Goal: Information Seeking & Learning: Compare options

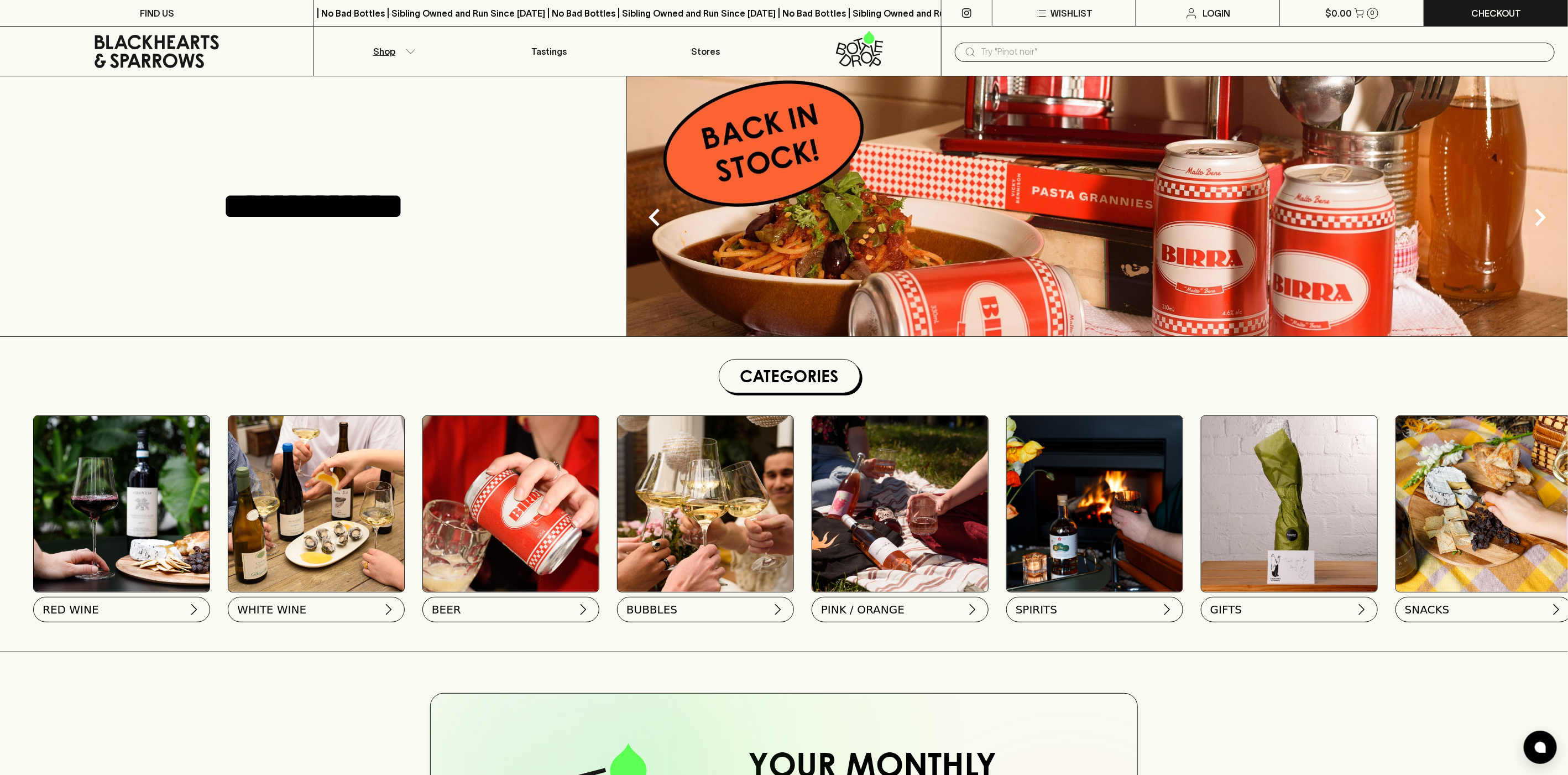
click at [425, 50] on button "Shop" at bounding box center [392, 51] width 156 height 49
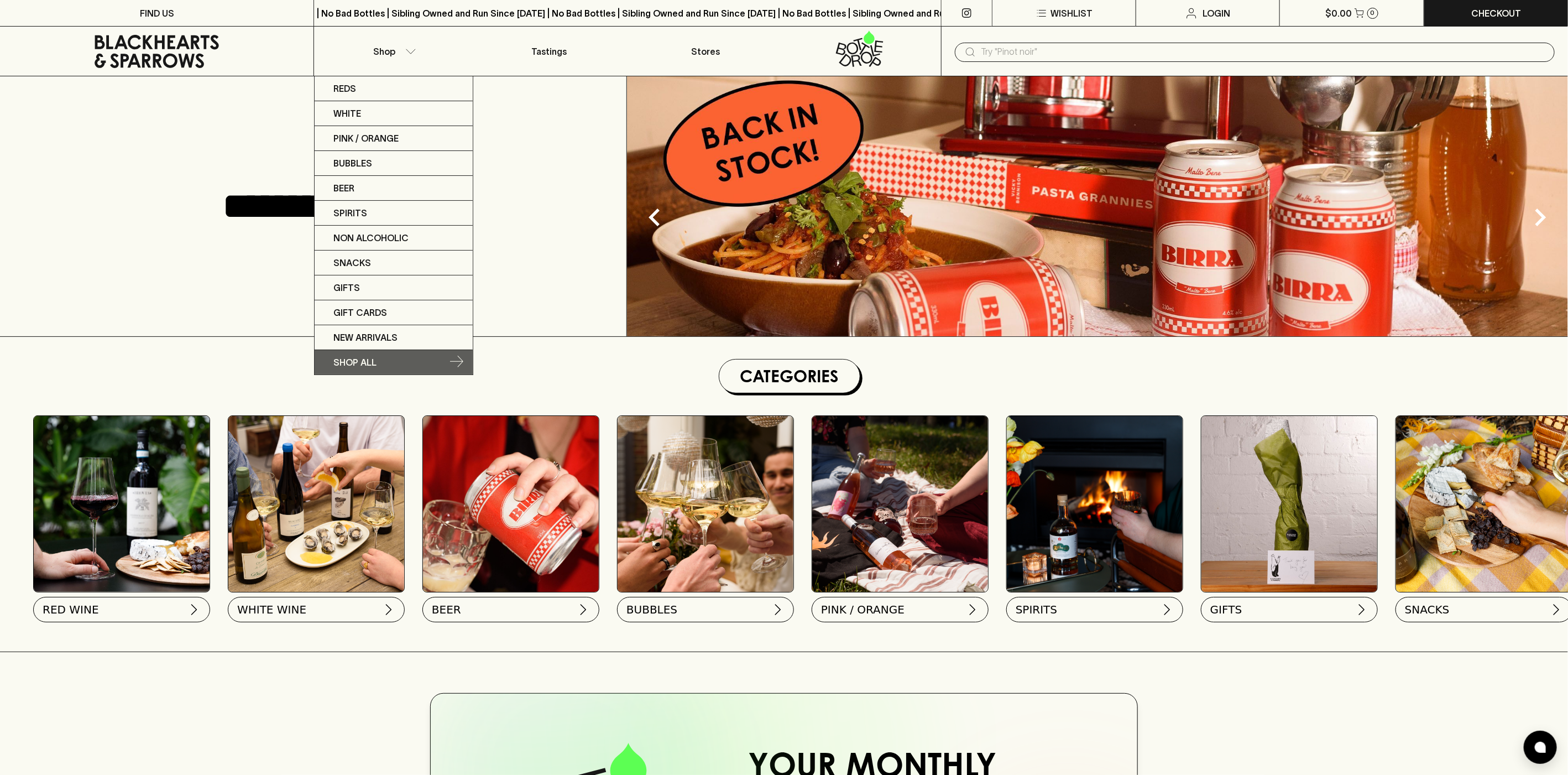
click at [372, 360] on p "SHOP ALL" at bounding box center [355, 362] width 43 height 13
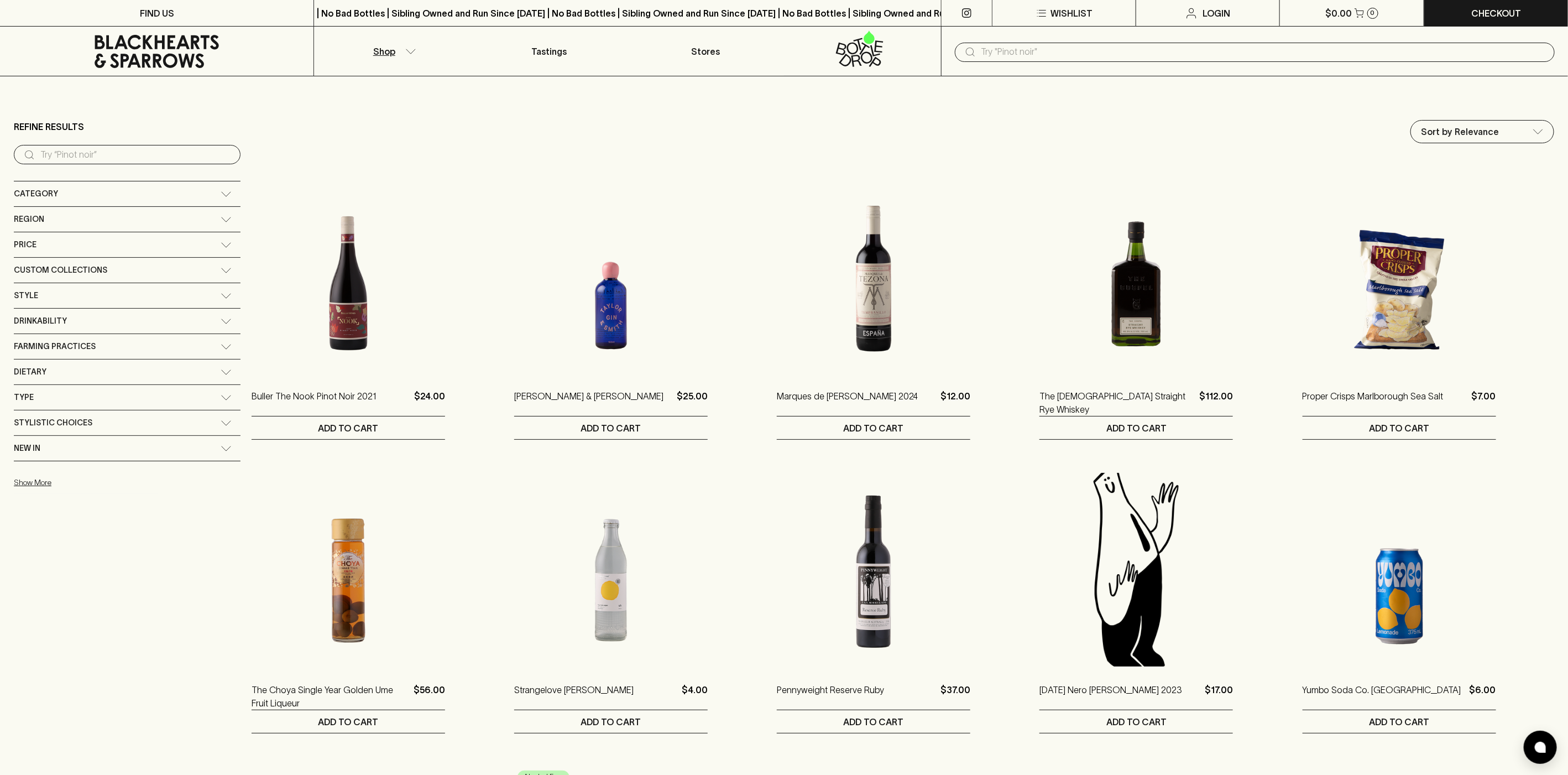
click at [220, 217] on icon at bounding box center [226, 219] width 11 height 5
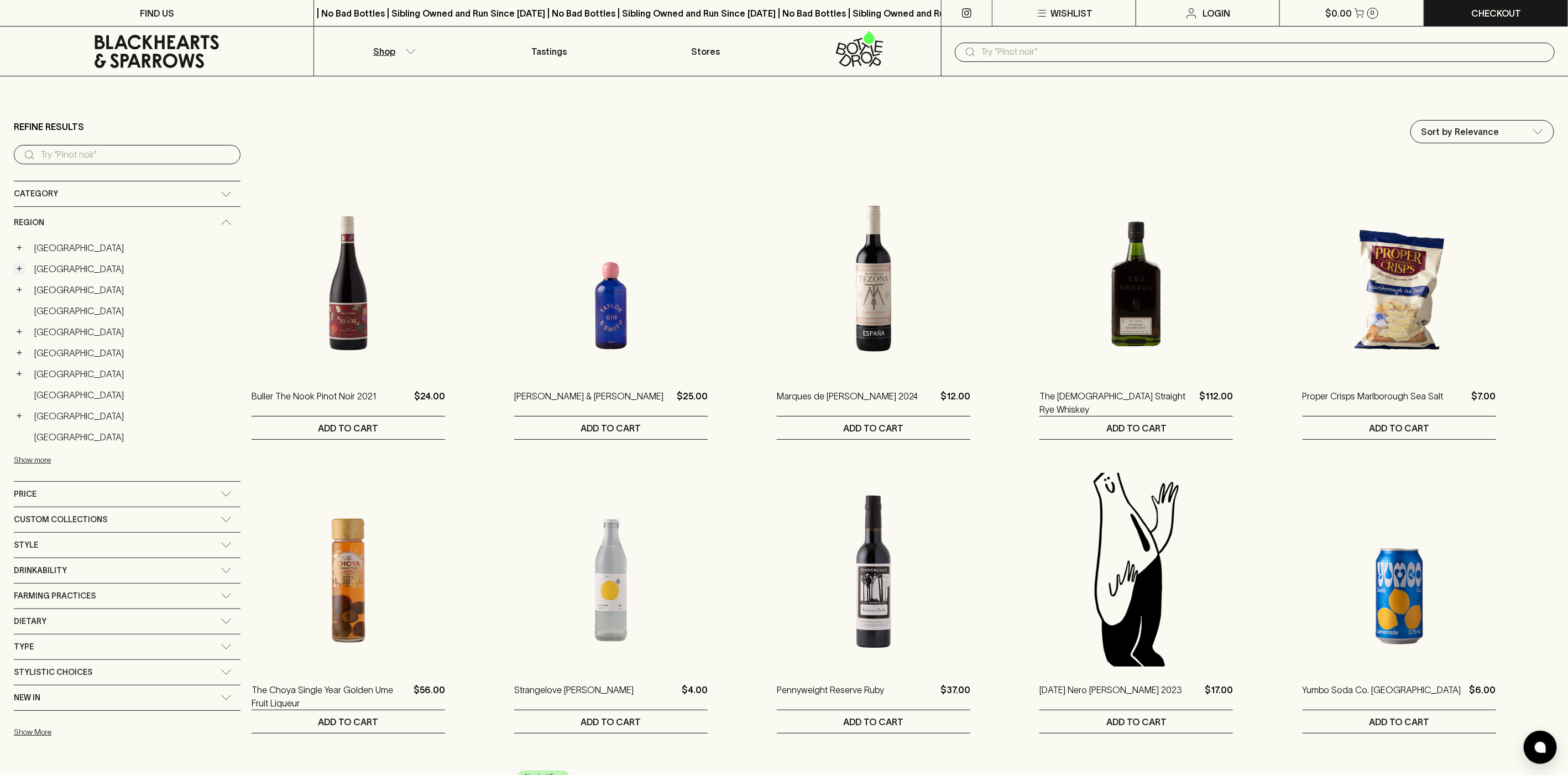
click at [19, 266] on button "+" at bounding box center [19, 268] width 11 height 11
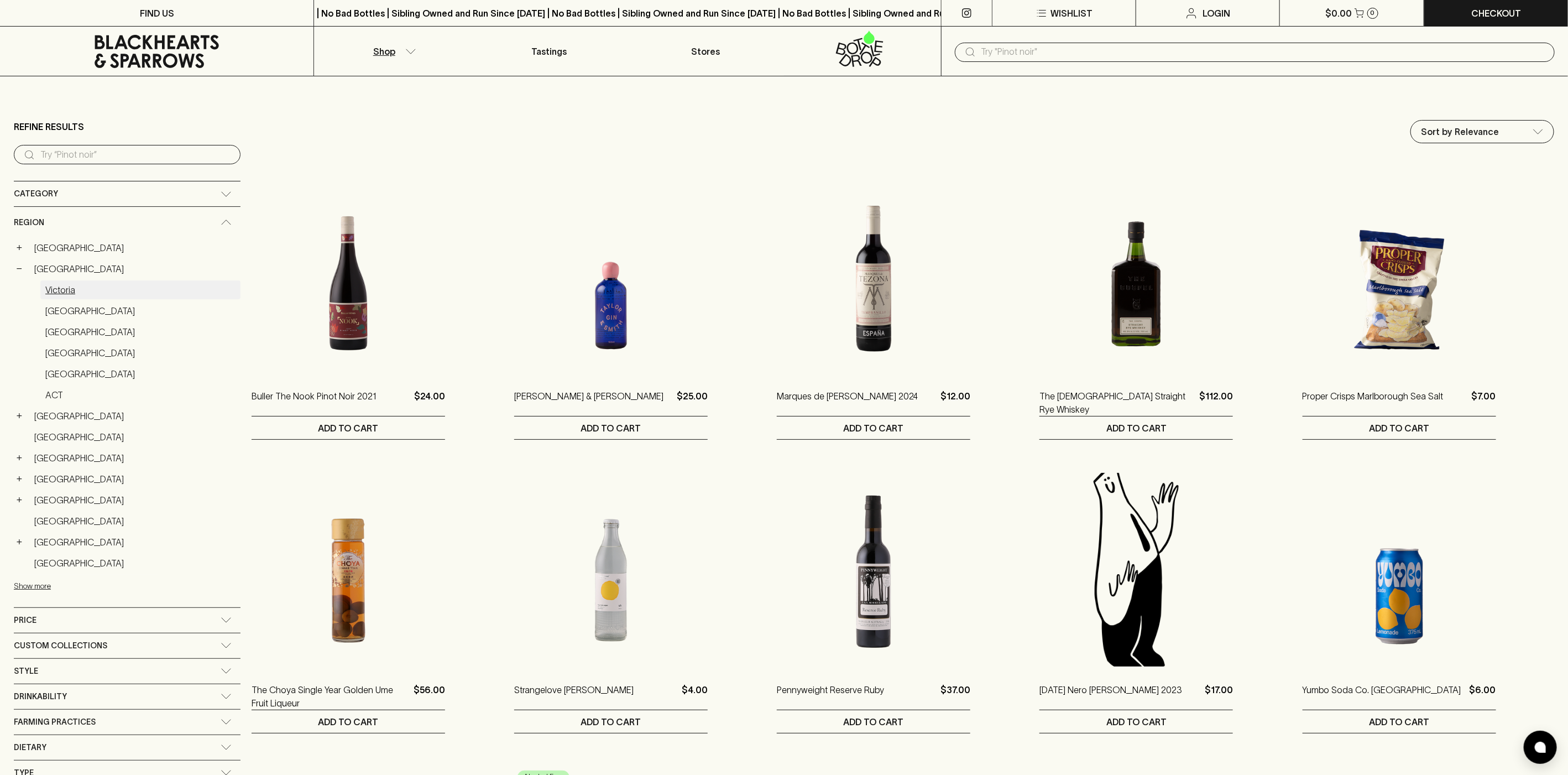
click at [54, 289] on link "Victoria" at bounding box center [140, 290] width 200 height 19
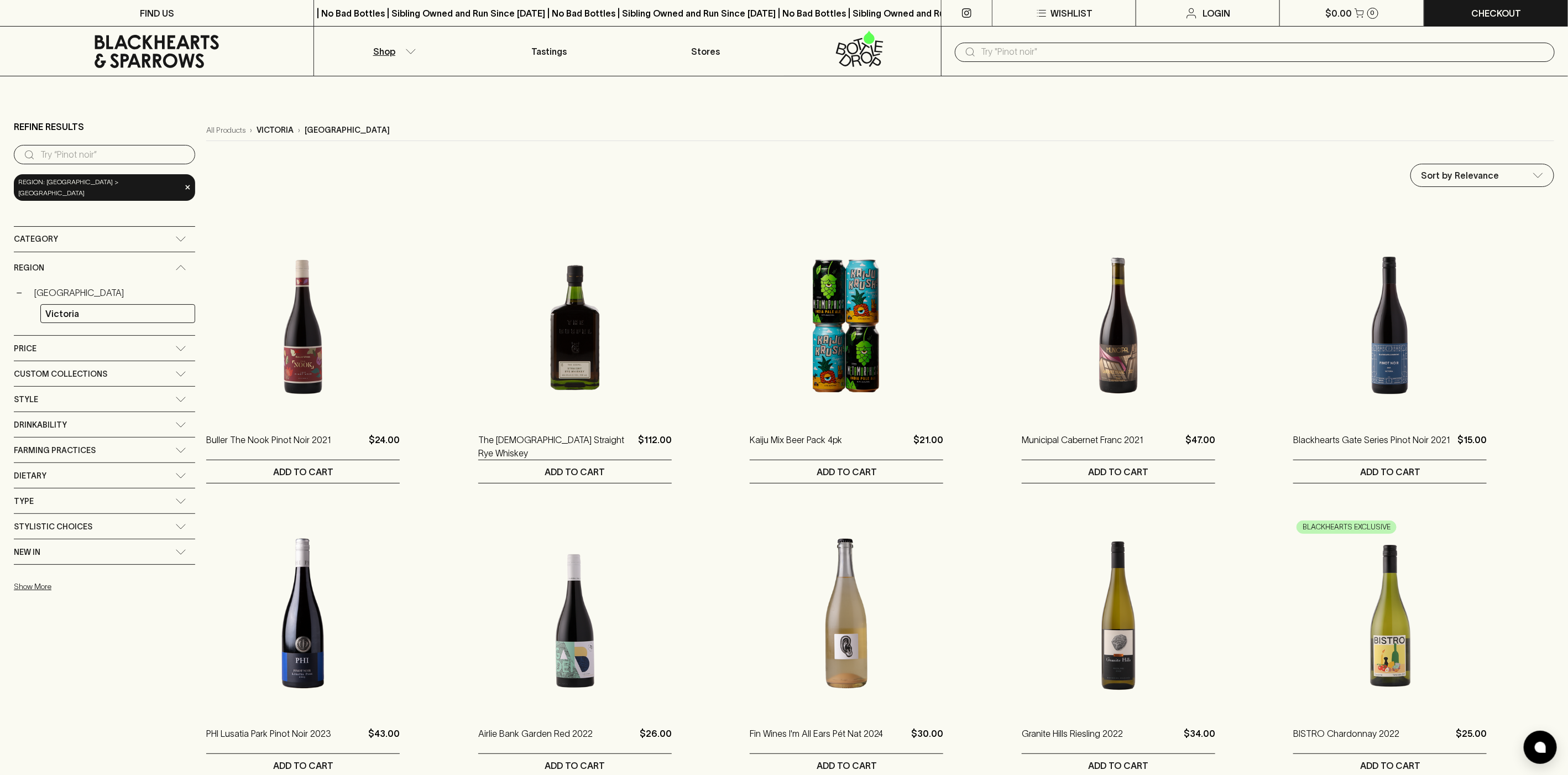
click at [419, 53] on button "Shop" at bounding box center [392, 51] width 156 height 49
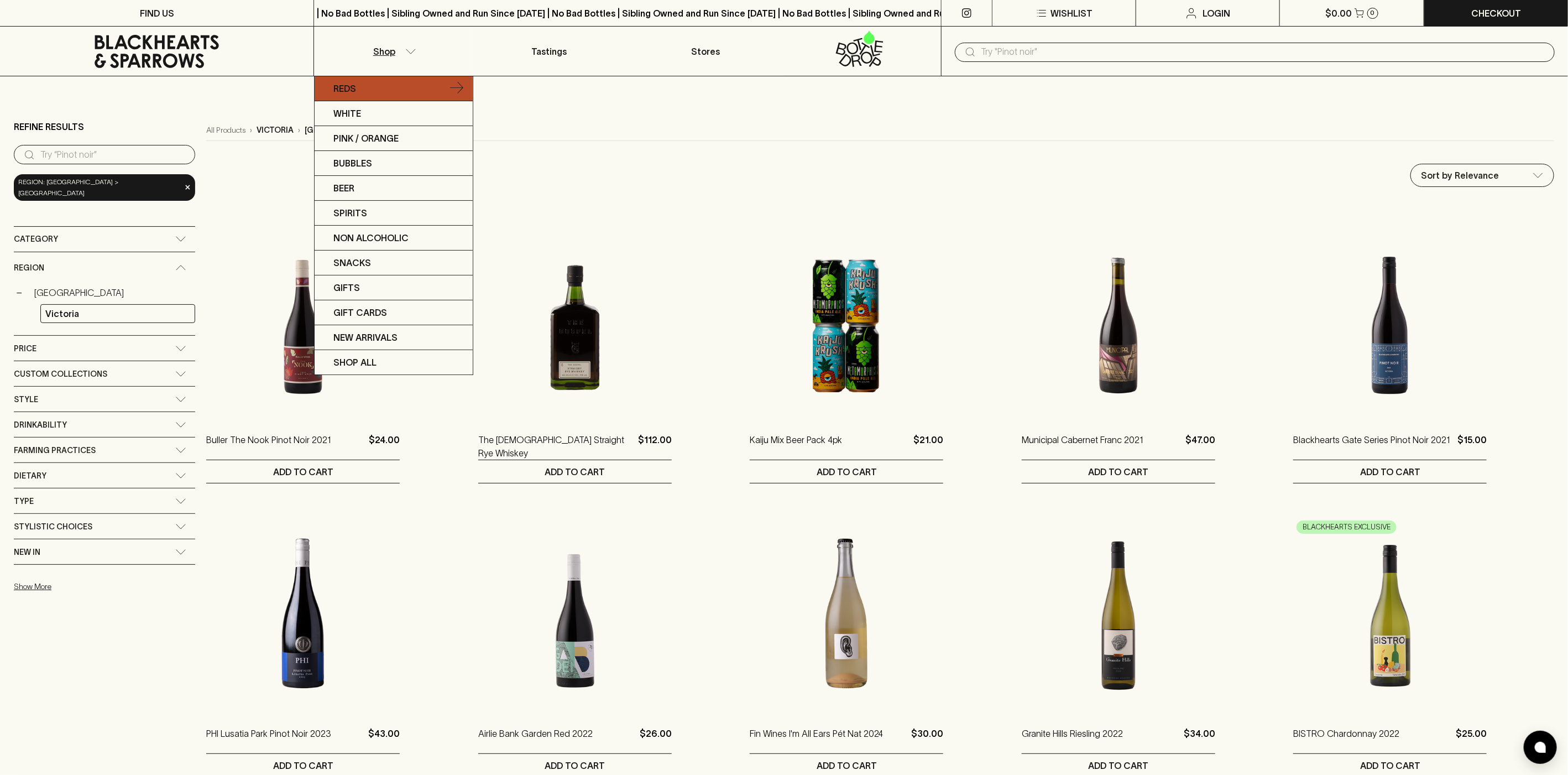
click at [373, 88] on link "Reds" at bounding box center [394, 88] width 158 height 25
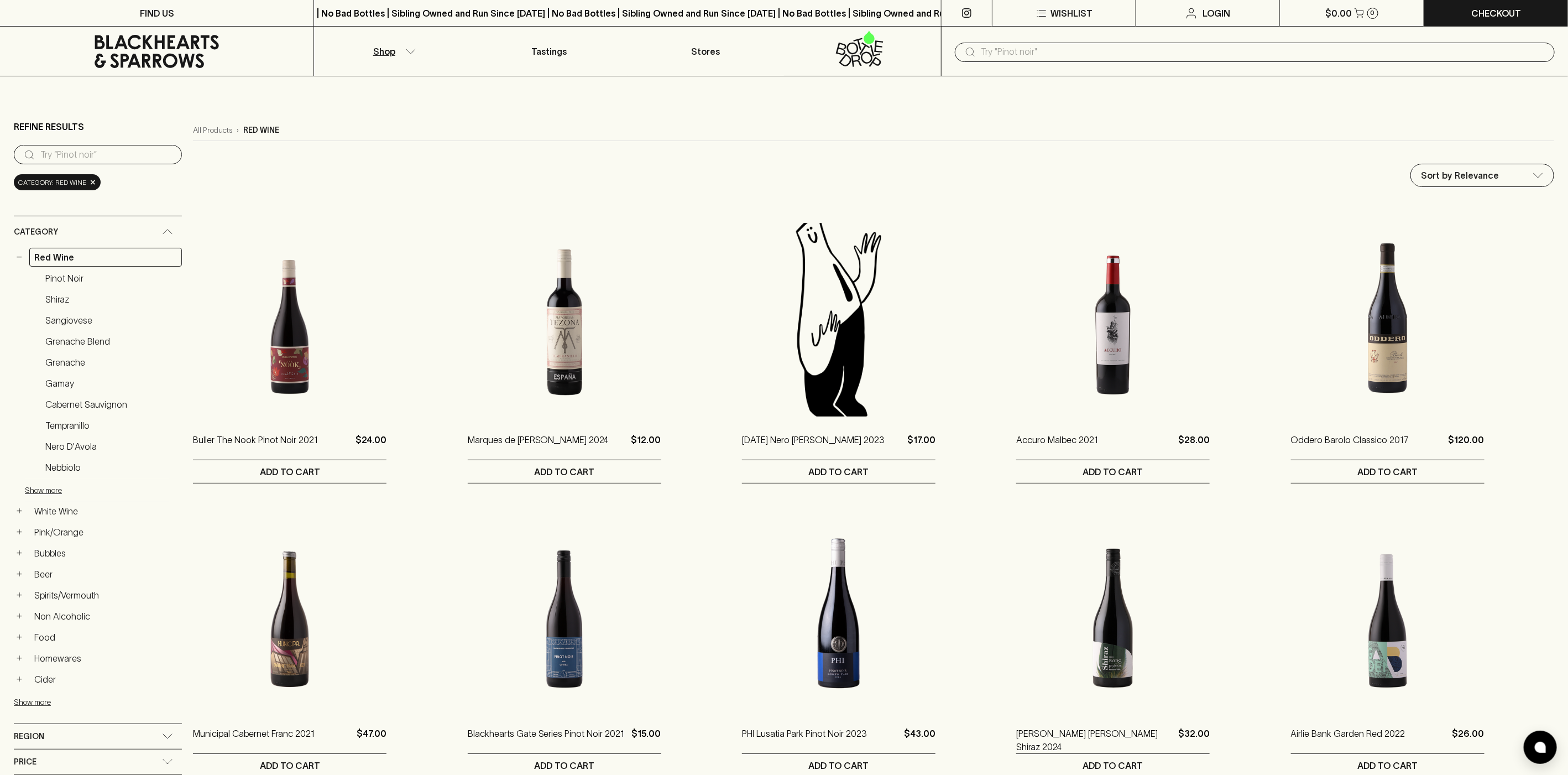
click at [47, 298] on link "Shiraz" at bounding box center [111, 299] width 142 height 19
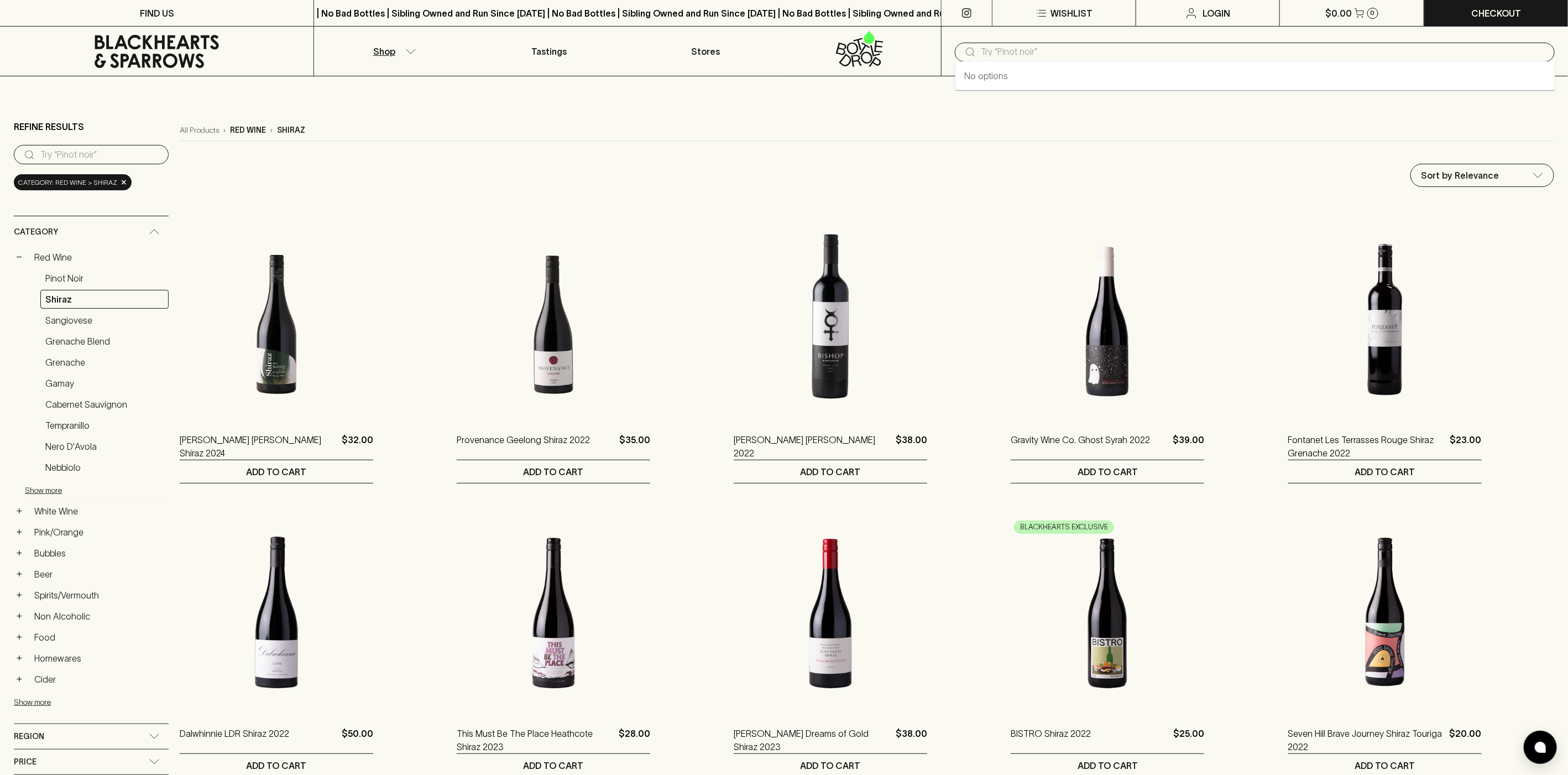
click at [1125, 60] on input "text" at bounding box center [1263, 52] width 564 height 18
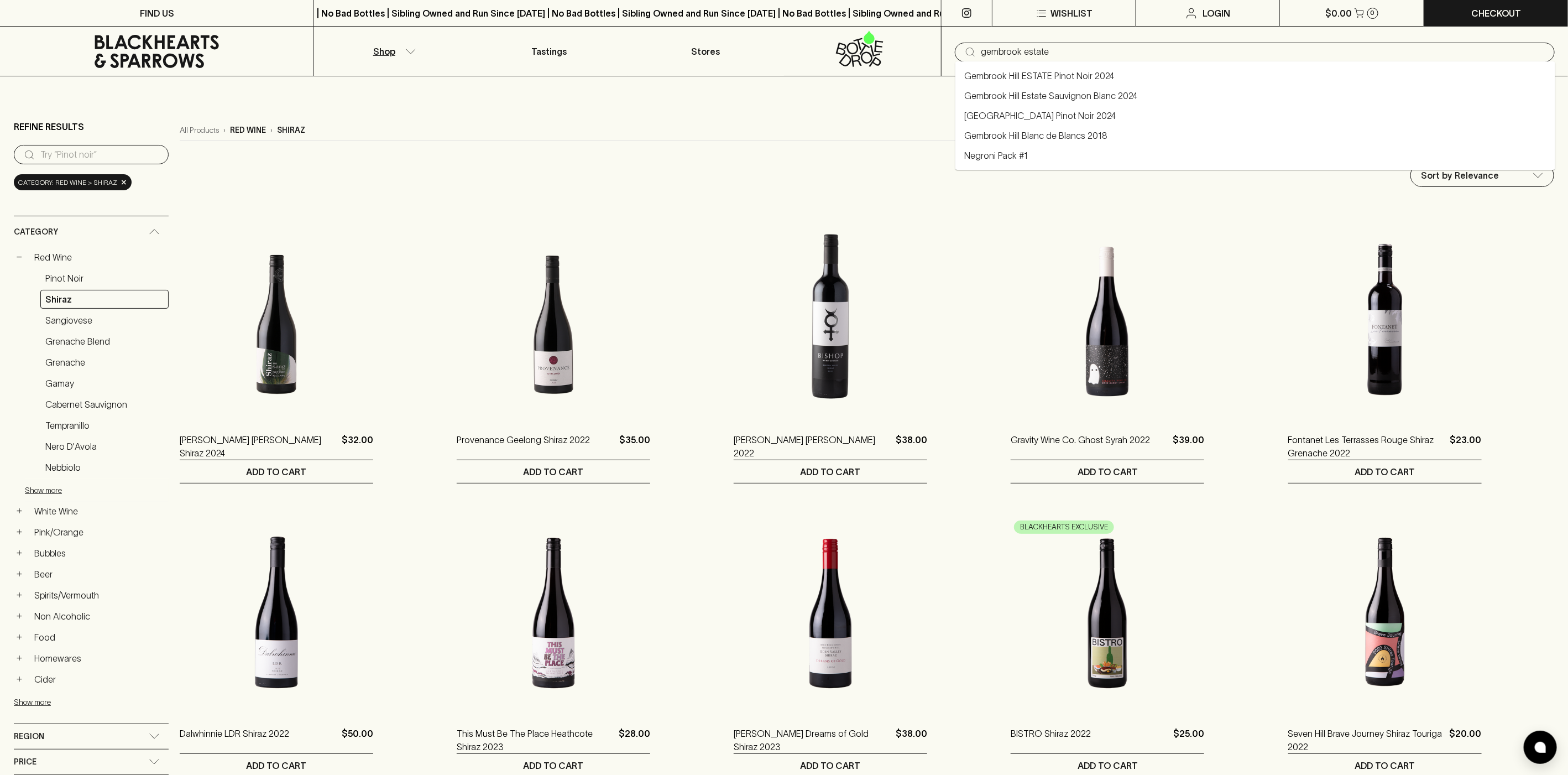
click at [1084, 94] on link "Gembrook Hill Estate Sauvignon Blanc 2024" at bounding box center [1051, 96] width 173 height 13
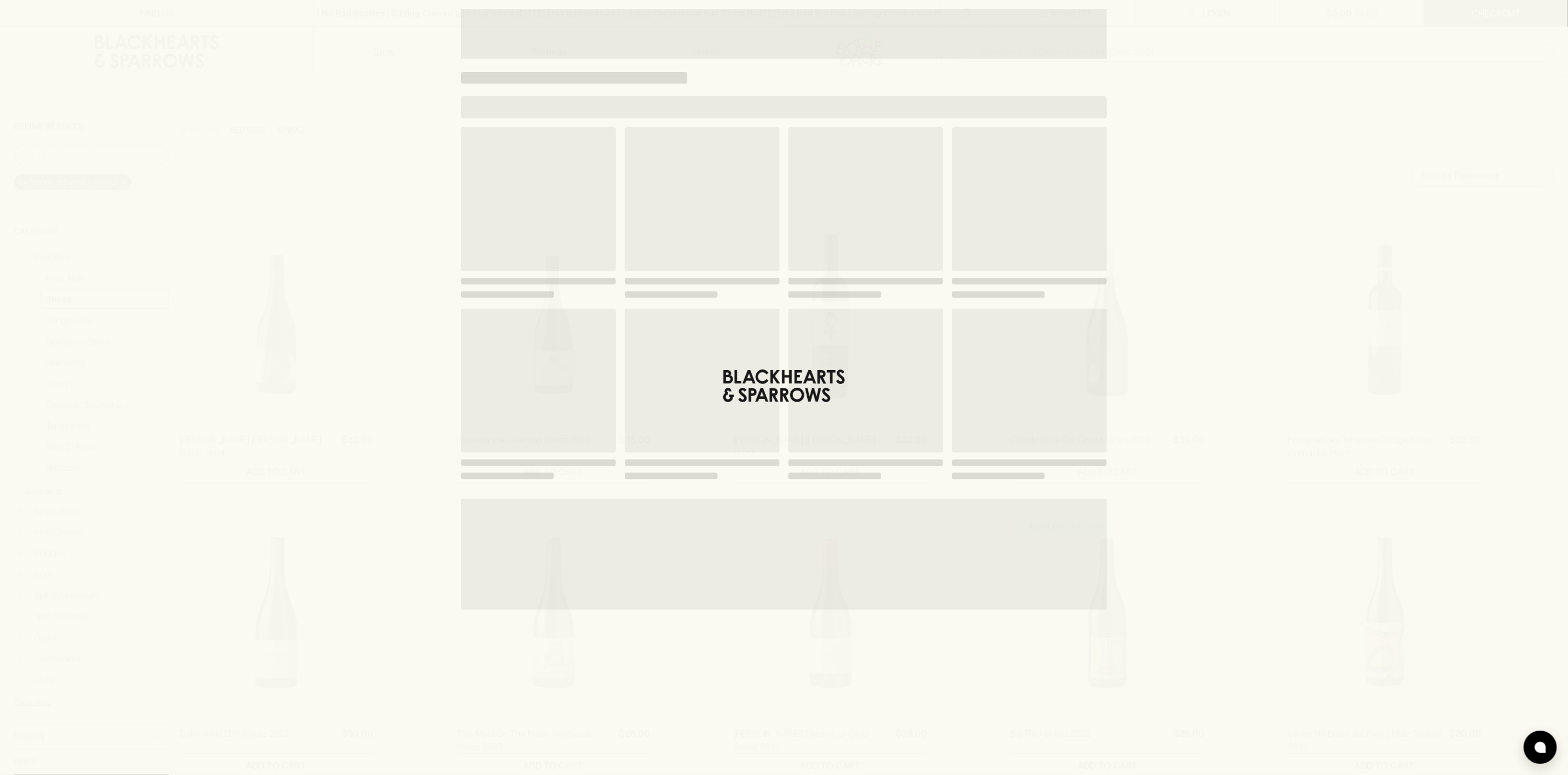
type input "Gembrook Hill Estate Sauvignon Blanc 2024"
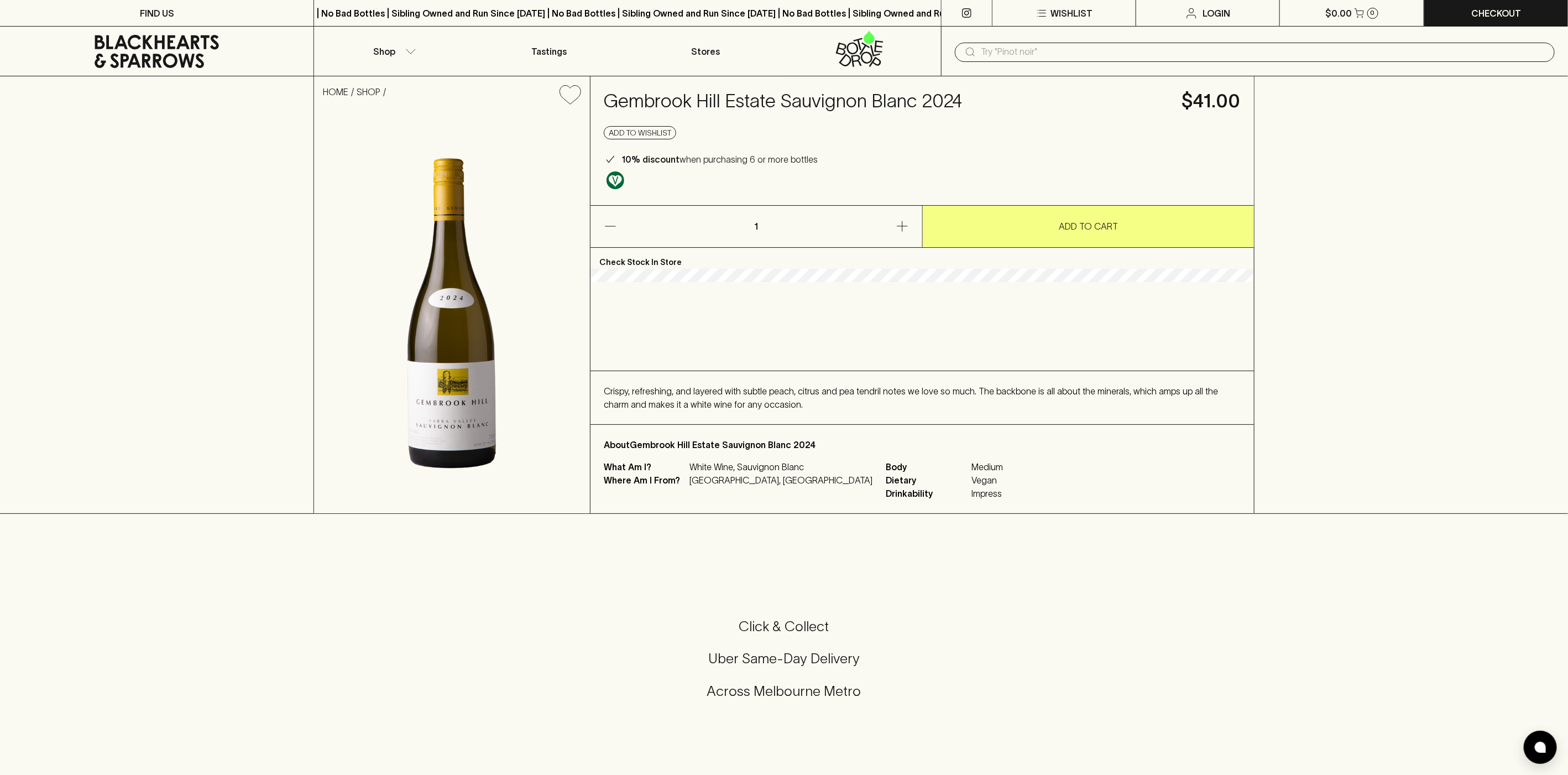
click at [750, 307] on div "Check Stock In Store" at bounding box center [922, 309] width 663 height 124
click at [1022, 52] on input "text" at bounding box center [1263, 52] width 564 height 18
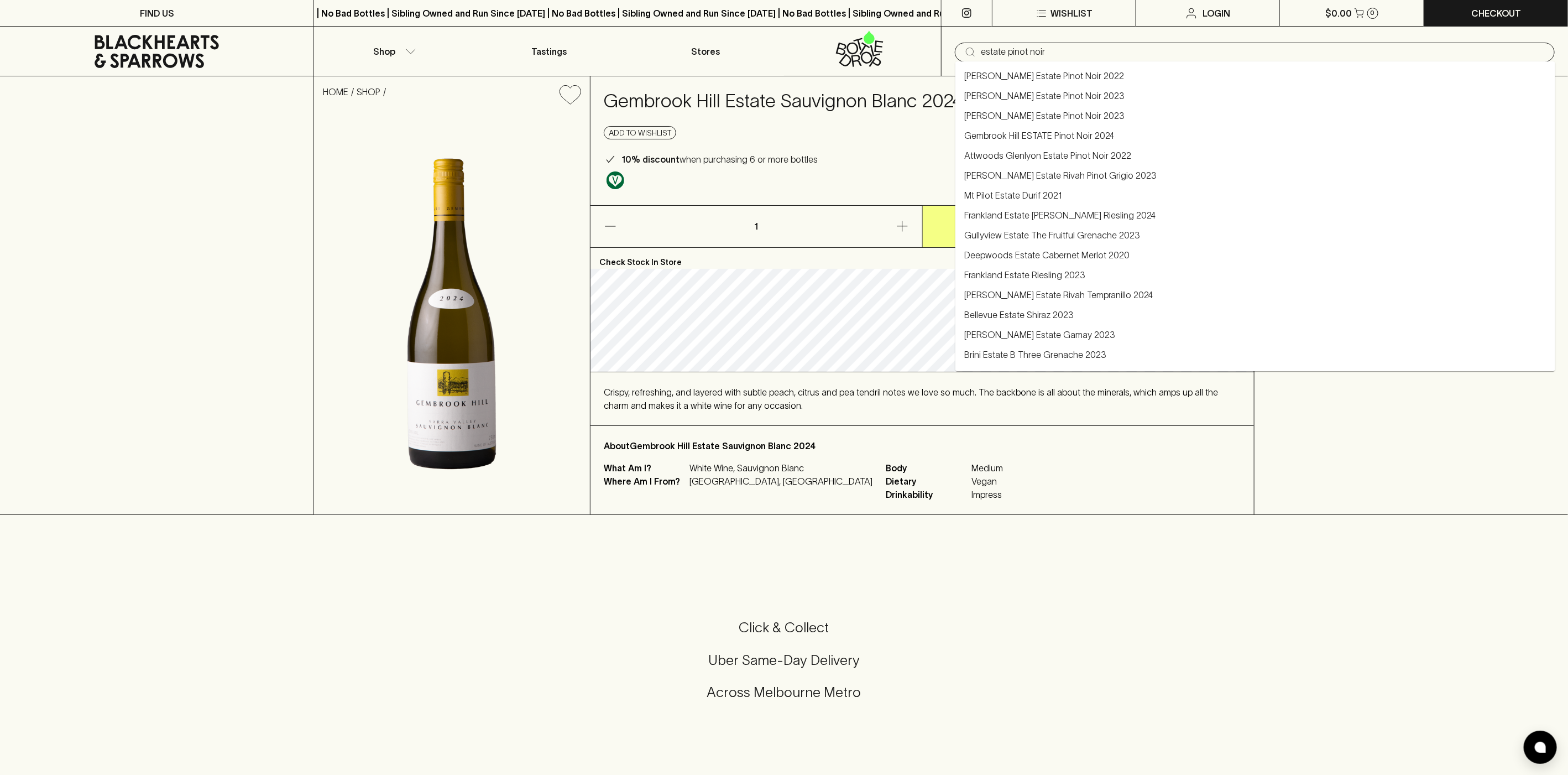
click at [1041, 130] on link "Gembrook Hill ESTATE Pinot Noir 2024" at bounding box center [1039, 136] width 150 height 13
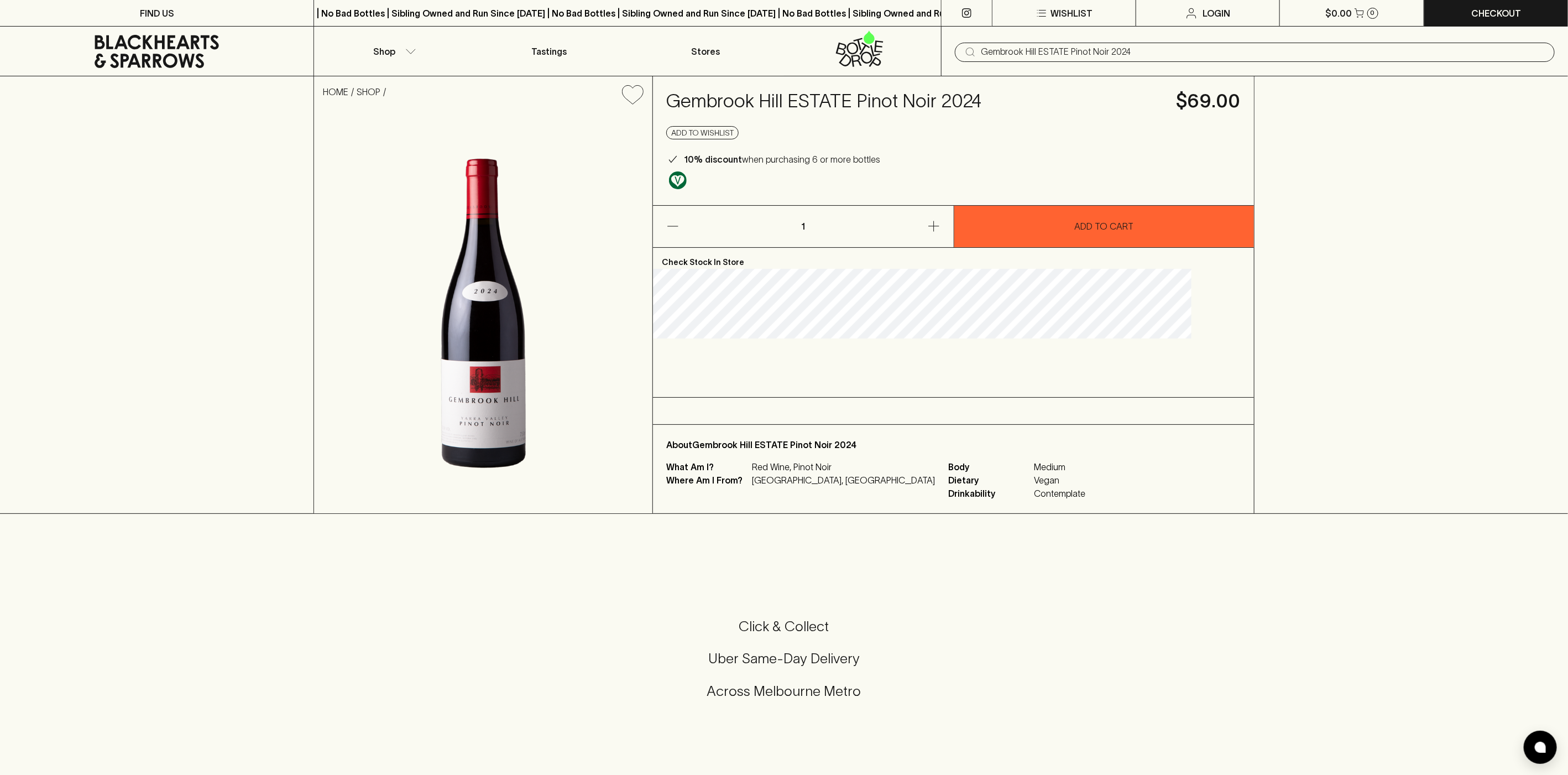
type input "Gembrook Hill ESTATE Pinot Noir 2024"
click at [393, 61] on button "Shop" at bounding box center [392, 51] width 156 height 49
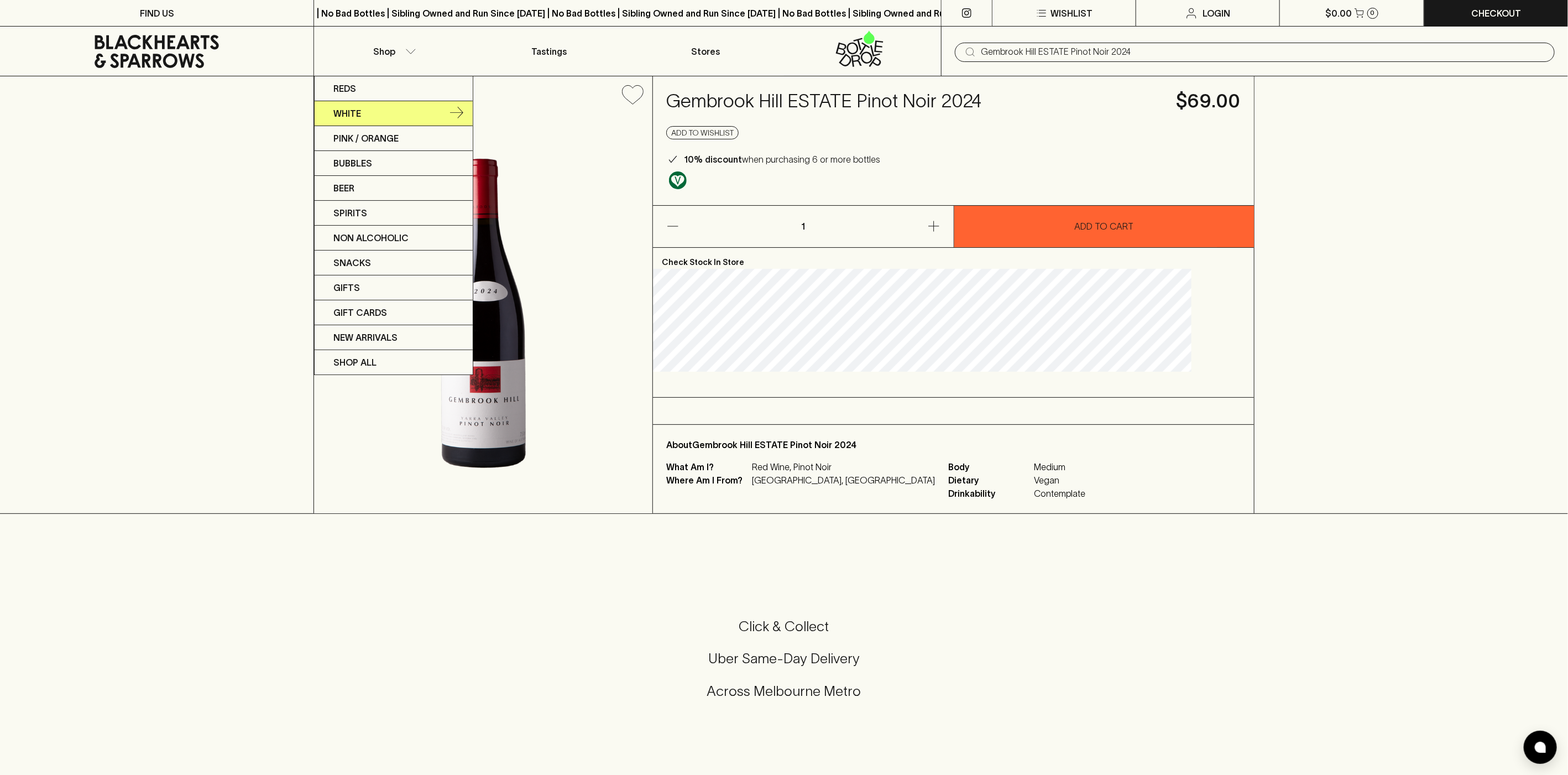
click at [395, 114] on link "White" at bounding box center [394, 113] width 158 height 25
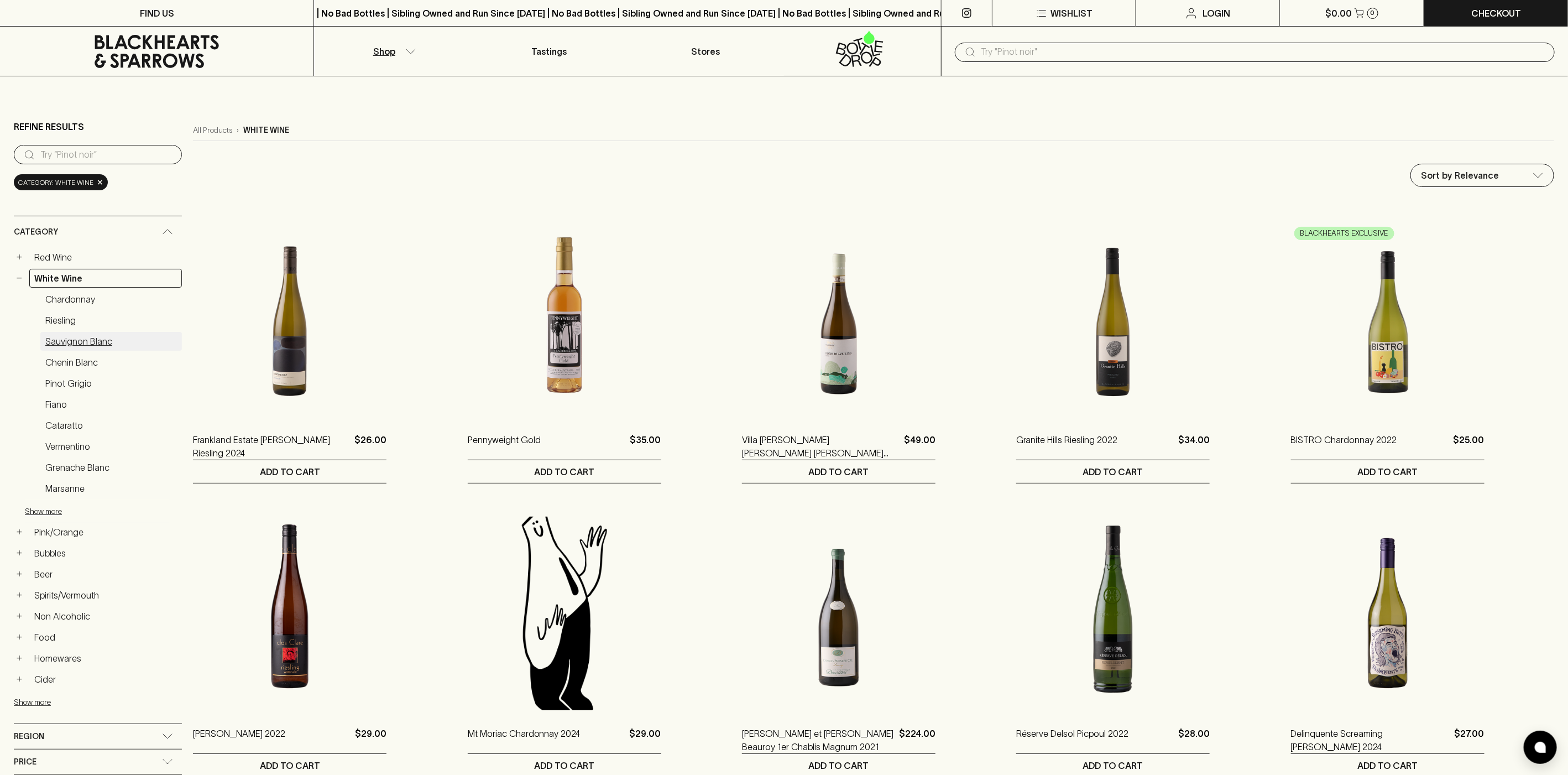
click at [66, 334] on link "Sauvignon Blanc" at bounding box center [111, 341] width 142 height 19
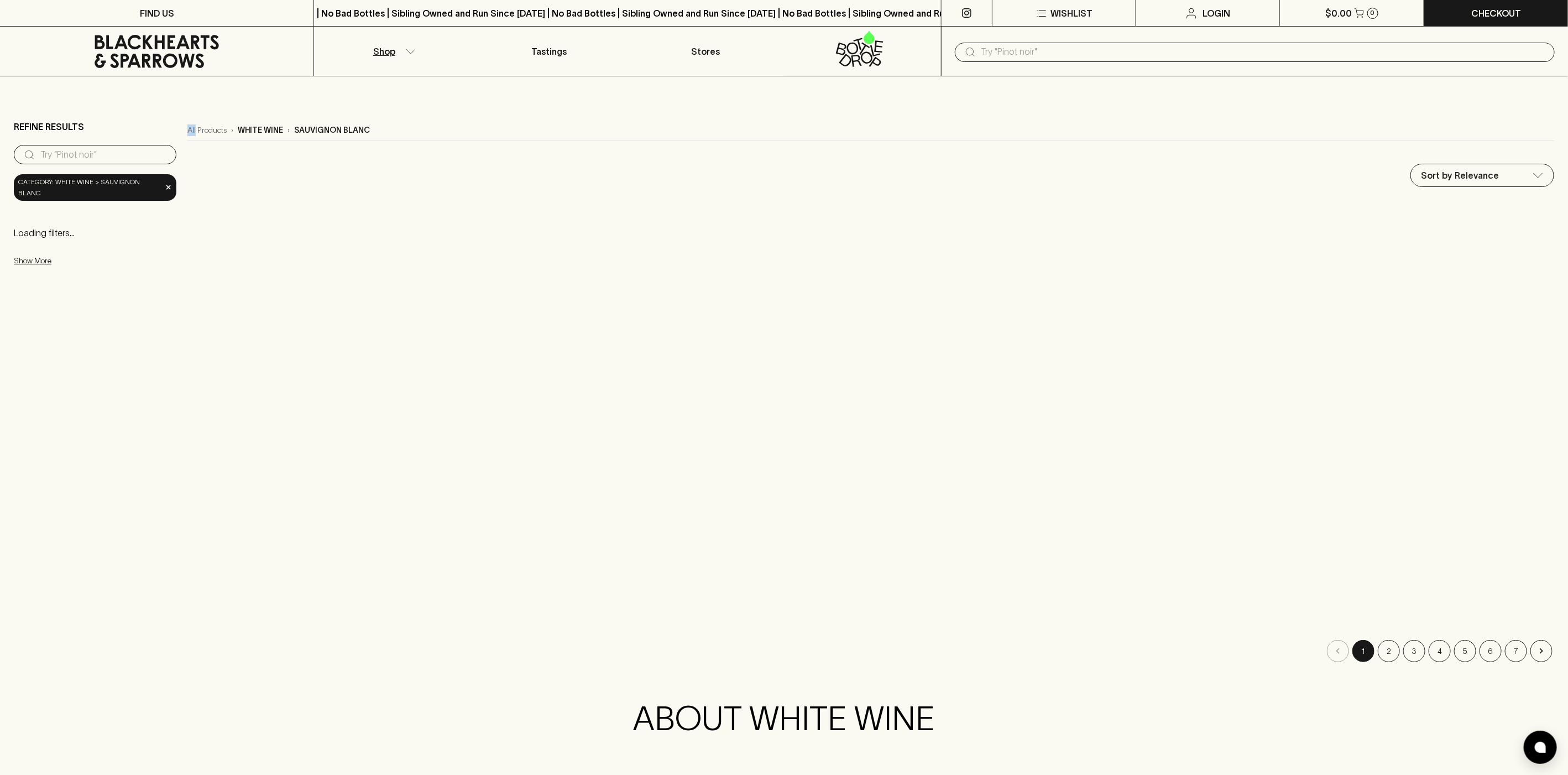
click at [66, 334] on div "Refine Results ​ Category: white wine > sauvignon blanc × Loading filters... Sh…" at bounding box center [95, 391] width 163 height 542
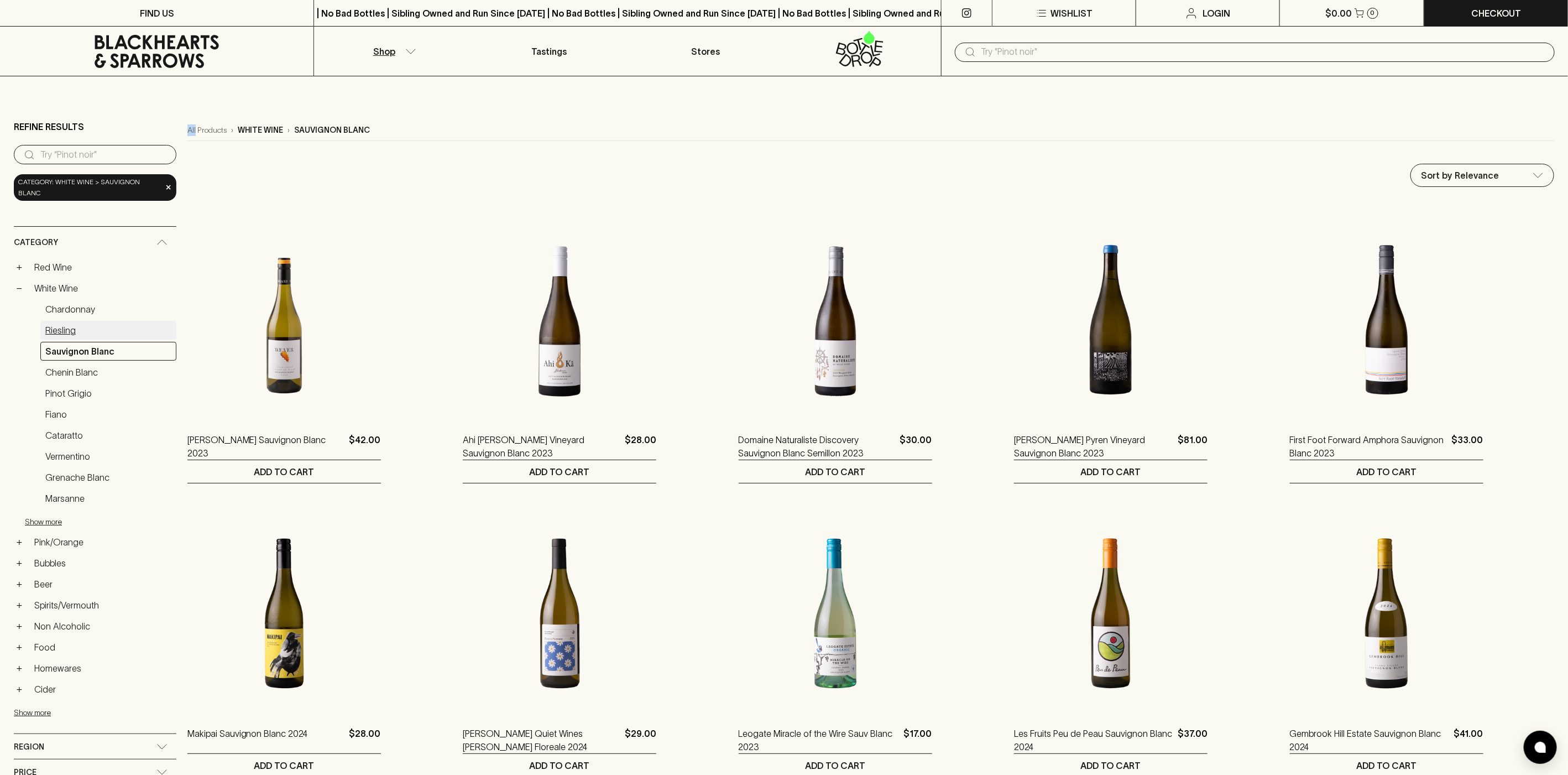
click at [64, 331] on link "Riesling" at bounding box center [108, 330] width 136 height 19
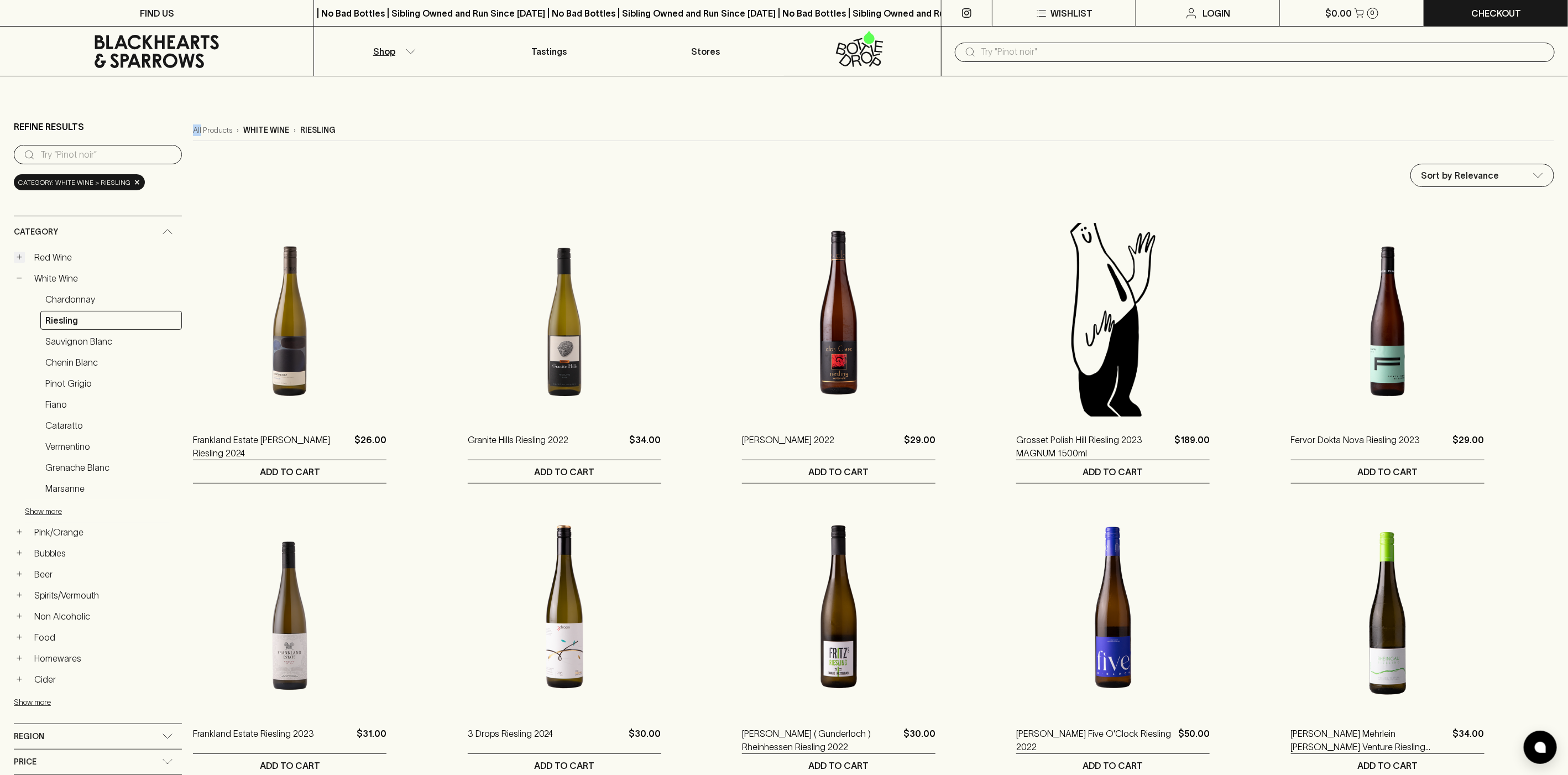
click at [21, 258] on button "+" at bounding box center [19, 257] width 11 height 11
click at [77, 469] on link "Nebbiolo" at bounding box center [111, 467] width 142 height 19
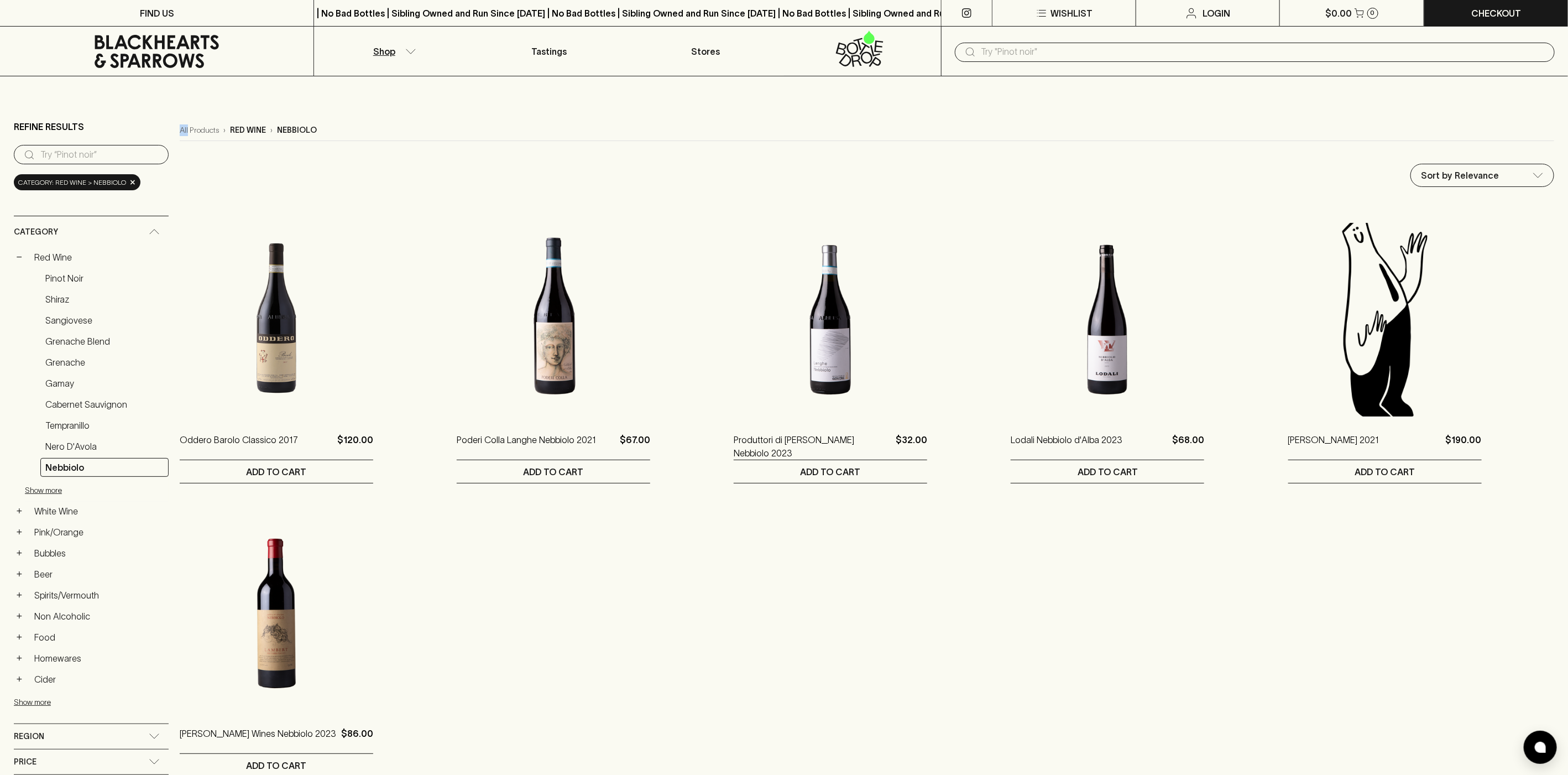
click at [57, 249] on link "Red Wine" at bounding box center [99, 257] width 139 height 19
